Goal: Use online tool/utility: Utilize a website feature to perform a specific function

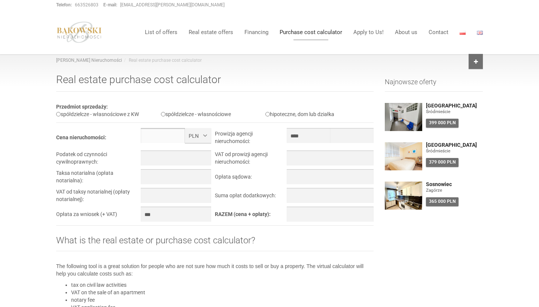
click at [163, 137] on input "text" at bounding box center [163, 135] width 44 height 15
drag, startPoint x: 55, startPoint y: 127, endPoint x: 288, endPoint y: 186, distance: 240.1
click at [288, 186] on div "Real estate purchase cost calculator Przedmiot sprzedaży: spółdzielcze - własno…" at bounding box center [215, 264] width 329 height 389
click at [38, 165] on div "[PERSON_NAME] Nieruchomości Real estate purchase cost calculator Real estate pu…" at bounding box center [269, 258] width 539 height 409
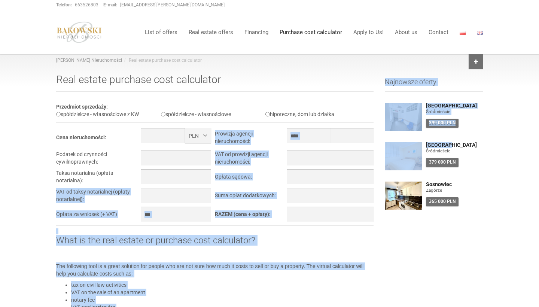
drag, startPoint x: 48, startPoint y: 150, endPoint x: 99, endPoint y: 177, distance: 58.1
click at [99, 177] on div "[PERSON_NAME] Nieruchomości Real estate purchase cost calculator Real estate pu…" at bounding box center [269, 258] width 539 height 409
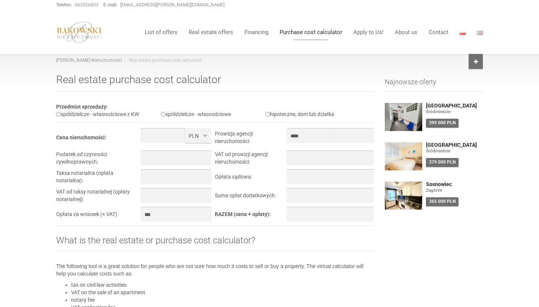
click at [22, 179] on div "[PERSON_NAME] Nieruchomości Real estate purchase cost calculator Real estate pu…" at bounding box center [269, 258] width 539 height 409
click at [203, 134] on button "PLN" at bounding box center [198, 135] width 26 height 15
click at [197, 151] on span "PLN" at bounding box center [196, 151] width 10 height 6
click at [161, 136] on input "text" at bounding box center [163, 135] width 44 height 15
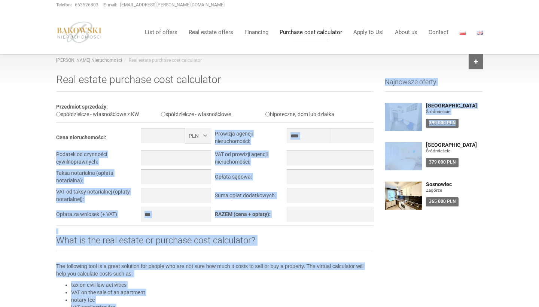
drag, startPoint x: 50, startPoint y: 133, endPoint x: 113, endPoint y: 136, distance: 63.4
click at [113, 136] on div "[PERSON_NAME] Nieruchomości Real estate purchase cost calculator Real estate pu…" at bounding box center [269, 258] width 539 height 409
click at [113, 136] on td "Cena nieruchomości:" at bounding box center [98, 139] width 85 height 22
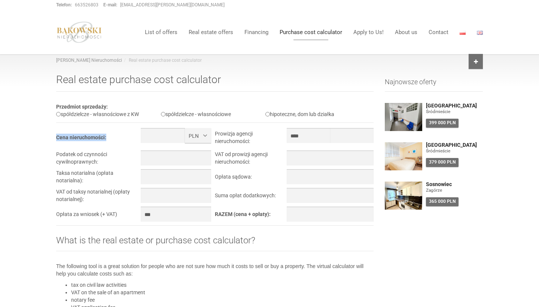
drag, startPoint x: 113, startPoint y: 136, endPoint x: 64, endPoint y: 137, distance: 49.1
click at [64, 137] on td "Cena nieruchomości:" at bounding box center [98, 139] width 85 height 22
click at [155, 134] on input "text" at bounding box center [163, 135] width 44 height 15
paste input "*******"
type input "*******"
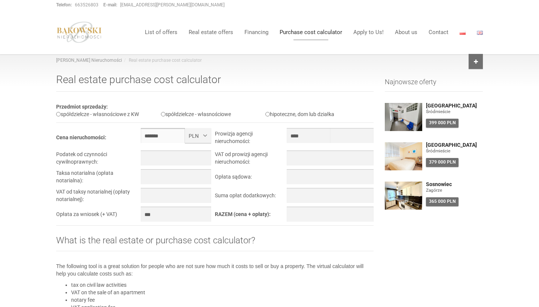
type input "********"
type input "*******"
click at [50, 152] on div "[PERSON_NAME] Nieruchomości Real estate purchase cost calculator Real estate pu…" at bounding box center [269, 258] width 539 height 409
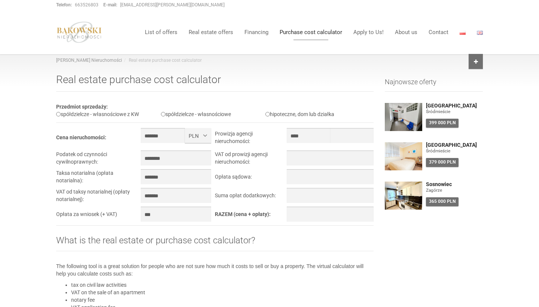
click at [228, 292] on li "VAT on the sale of an apartment" at bounding box center [222, 292] width 303 height 7
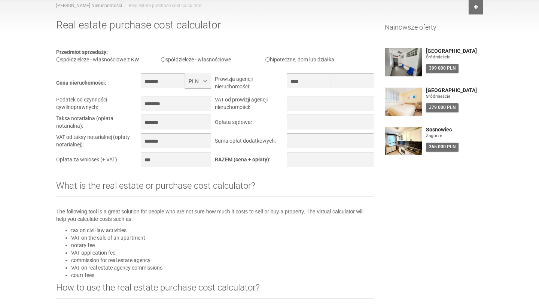
scroll to position [-1, 0]
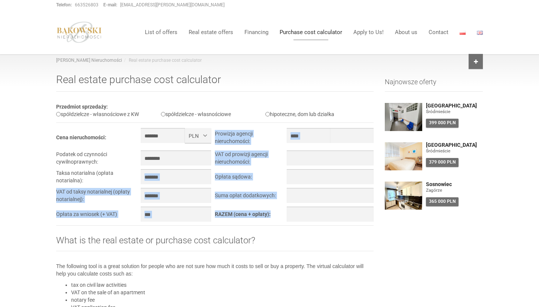
drag, startPoint x: 55, startPoint y: 171, endPoint x: 85, endPoint y: 177, distance: 30.6
click at [85, 177] on div "Real estate purchase cost calculator Przedmiot sprzedaży: spółdzielcze - własno…" at bounding box center [215, 264] width 329 height 389
click at [85, 177] on td "Taksa notarialna (opłata notarialna):" at bounding box center [98, 178] width 85 height 19
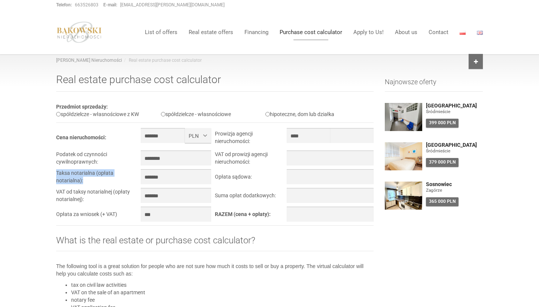
drag, startPoint x: 83, startPoint y: 181, endPoint x: 57, endPoint y: 171, distance: 28.1
click at [57, 171] on td "Taksa notarialna (opłata notarialna):" at bounding box center [98, 178] width 85 height 19
copy td "Taksa notarialna (opłata notarialna):"
drag, startPoint x: 56, startPoint y: 191, endPoint x: 85, endPoint y: 200, distance: 30.1
click at [85, 200] on td "VAT od taksy notarialnej (opłaty notarialnej):" at bounding box center [98, 197] width 85 height 19
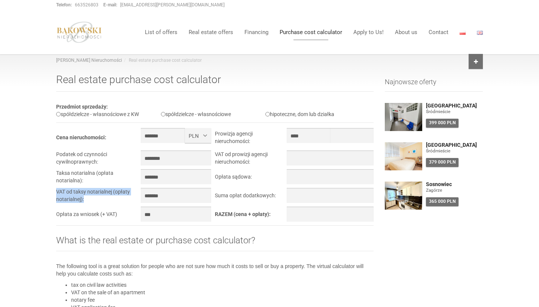
copy td "VAT od taksy notarialnej (opłaty notarialnej):"
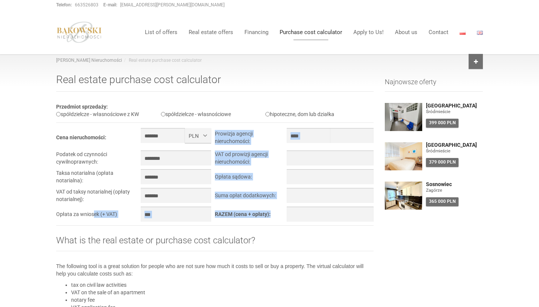
drag, startPoint x: 56, startPoint y: 213, endPoint x: 94, endPoint y: 216, distance: 38.3
click at [94, 216] on div "Real estate purchase cost calculator Przedmiot sprzedaży: spółdzielcze - własno…" at bounding box center [215, 264] width 329 height 389
click at [94, 216] on td "Opłata za wniosek (+ VAT)" at bounding box center [98, 216] width 85 height 19
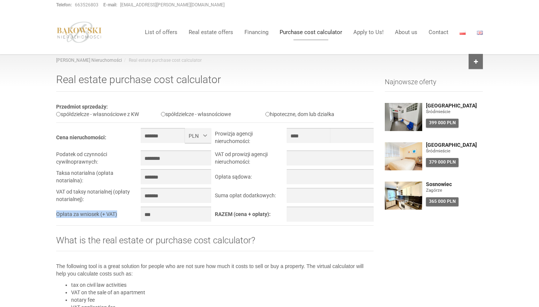
drag, startPoint x: 119, startPoint y: 214, endPoint x: 56, endPoint y: 210, distance: 63.0
click at [56, 210] on td "Opłata za wniosek (+ VAT)" at bounding box center [98, 216] width 85 height 19
copy td "Opłata za wniosek (+ VAT)"
drag, startPoint x: 215, startPoint y: 132, endPoint x: 254, endPoint y: 141, distance: 39.2
click at [254, 141] on td "Prowizja agencji nieruchomości:" at bounding box center [251, 139] width 72 height 22
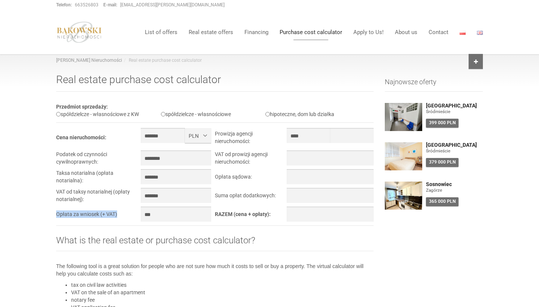
copy td "Prowizja agencji nieruchomości:"
drag, startPoint x: 216, startPoint y: 152, endPoint x: 247, endPoint y: 162, distance: 32.2
click at [247, 162] on td "VAT od prowizji agencji nieruchomości:" at bounding box center [251, 160] width 72 height 19
copy td "VAT od prowizji agencji nieruchomośc"
click at [436, 269] on div "Real estate purchase cost calculator Przedmiot sprzedaży: spółdzielcze - własno…" at bounding box center [270, 264] width 438 height 389
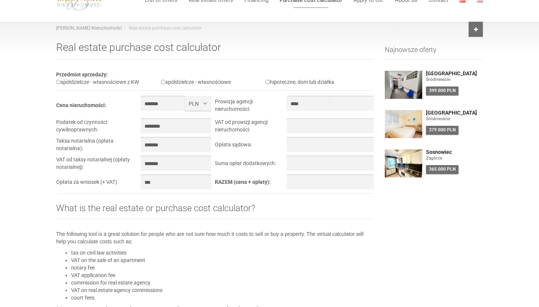
scroll to position [23, 0]
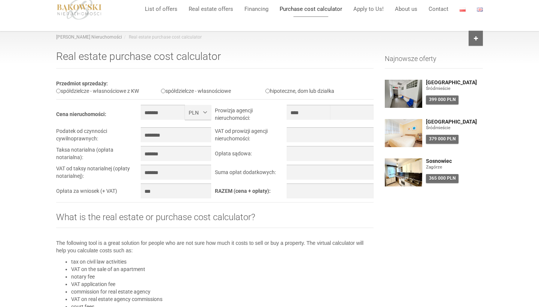
drag, startPoint x: 167, startPoint y: 89, endPoint x: 238, endPoint y: 90, distance: 70.8
click at [238, 90] on div "spółdzielcze - własnościowe" at bounding box center [213, 90] width 105 height 7
copy label "spółdzielcze - własnościowe"
drag, startPoint x: 163, startPoint y: 153, endPoint x: 139, endPoint y: 151, distance: 24.4
click at [141, 151] on input "*******" at bounding box center [176, 153] width 70 height 15
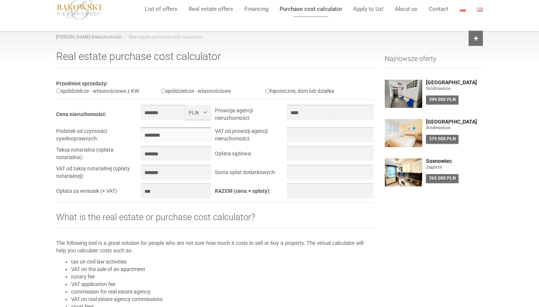
drag, startPoint x: 142, startPoint y: 132, endPoint x: 157, endPoint y: 132, distance: 15.0
click at [157, 132] on input "********" at bounding box center [176, 134] width 70 height 15
drag, startPoint x: 57, startPoint y: 130, endPoint x: 99, endPoint y: 139, distance: 43.3
click at [99, 139] on td "Podatek od czynności cywilnoprawnych:" at bounding box center [98, 136] width 85 height 19
copy td "Podatek od czynności cywilnoprawnych:"
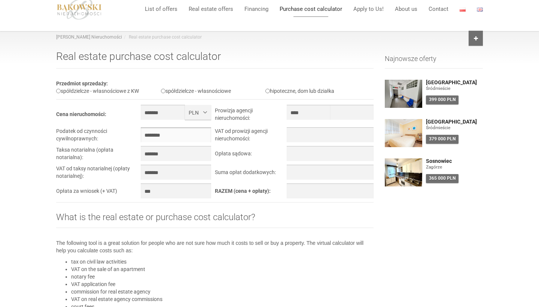
drag, startPoint x: 141, startPoint y: 134, endPoint x: 167, endPoint y: 136, distance: 25.5
click at [167, 136] on input "********" at bounding box center [176, 134] width 70 height 15
click at [295, 134] on input "text" at bounding box center [330, 134] width 87 height 15
click at [293, 174] on input "text" at bounding box center [330, 172] width 87 height 15
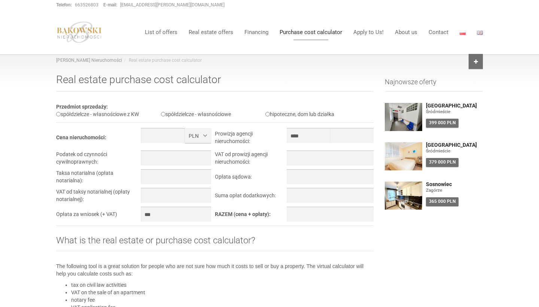
click at [258, 213] on b "RAZEM (cena + opłaty):" at bounding box center [243, 214] width 56 height 6
click at [300, 153] on input "text" at bounding box center [330, 158] width 87 height 15
click at [298, 159] on input "text" at bounding box center [330, 158] width 87 height 15
click at [399, 268] on div "Real estate purchase cost calculator Przedmiot sprzedaży: spółdzielcze - własno…" at bounding box center [270, 264] width 438 height 389
